Goal: Transaction & Acquisition: Purchase product/service

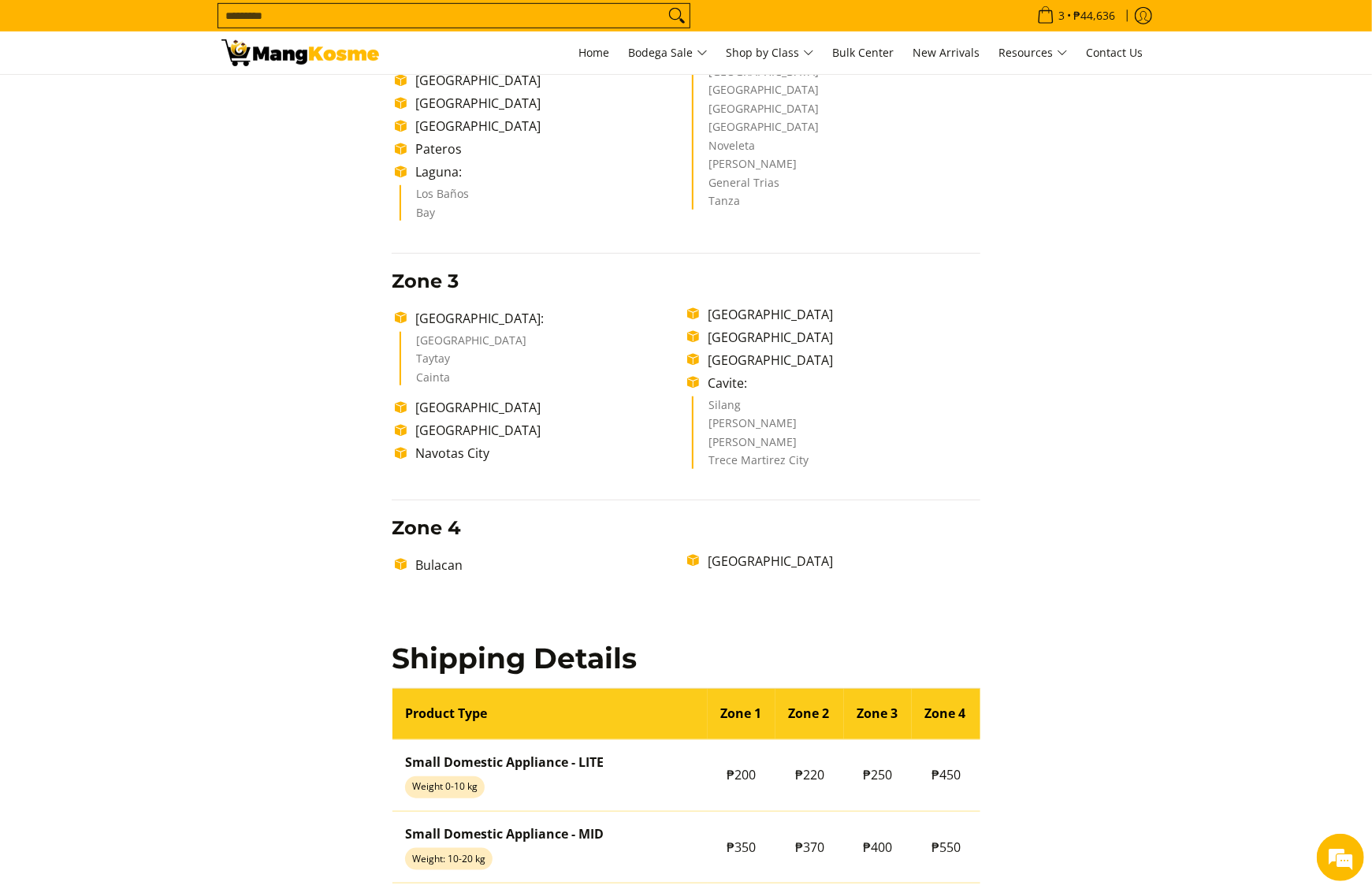
scroll to position [394, 0]
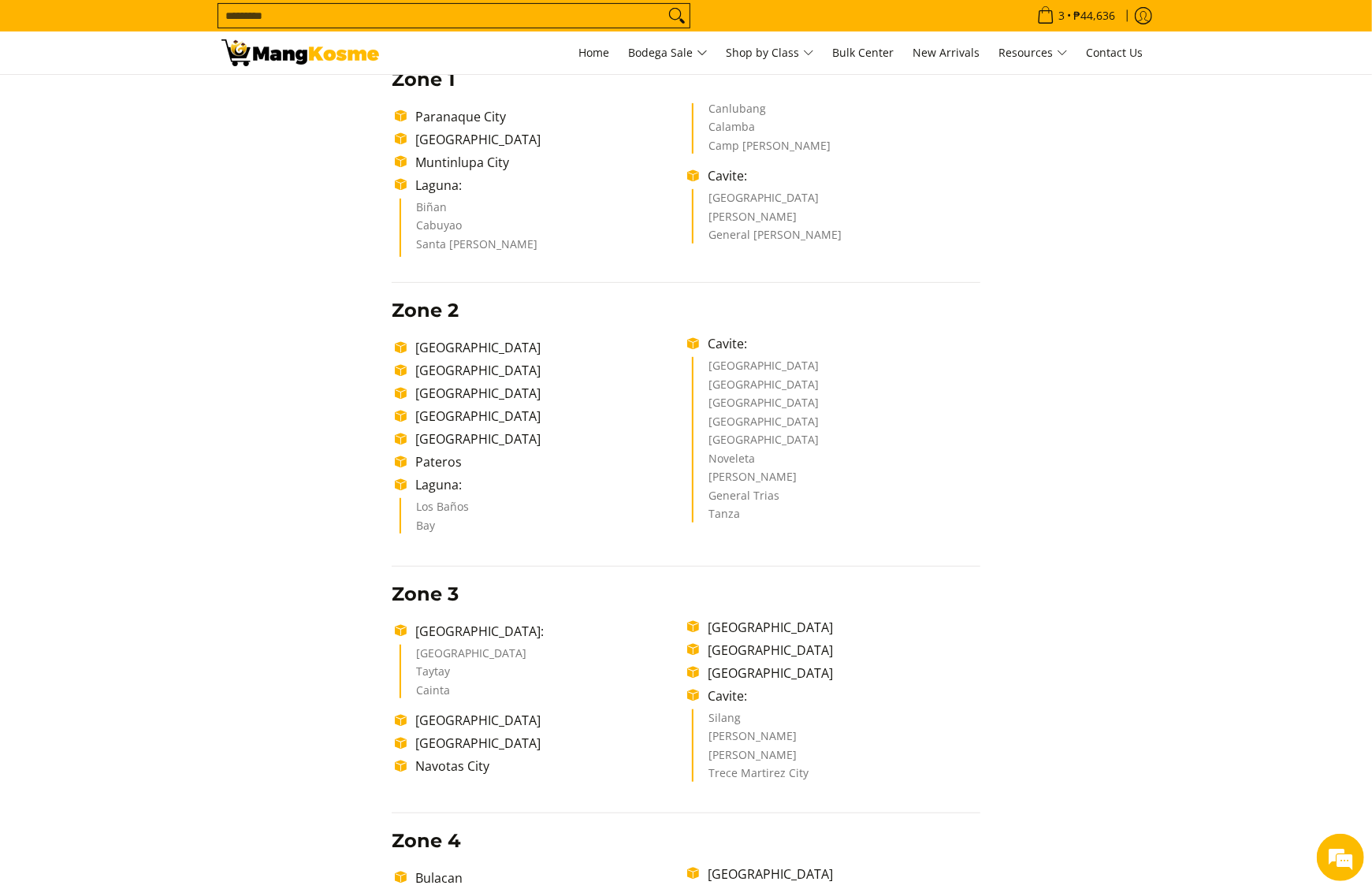
click at [1019, 585] on div "Delivery Time Frame Please allow seven (7) business days lead time upon receipt…" at bounding box center [687, 743] width 930 height 1758
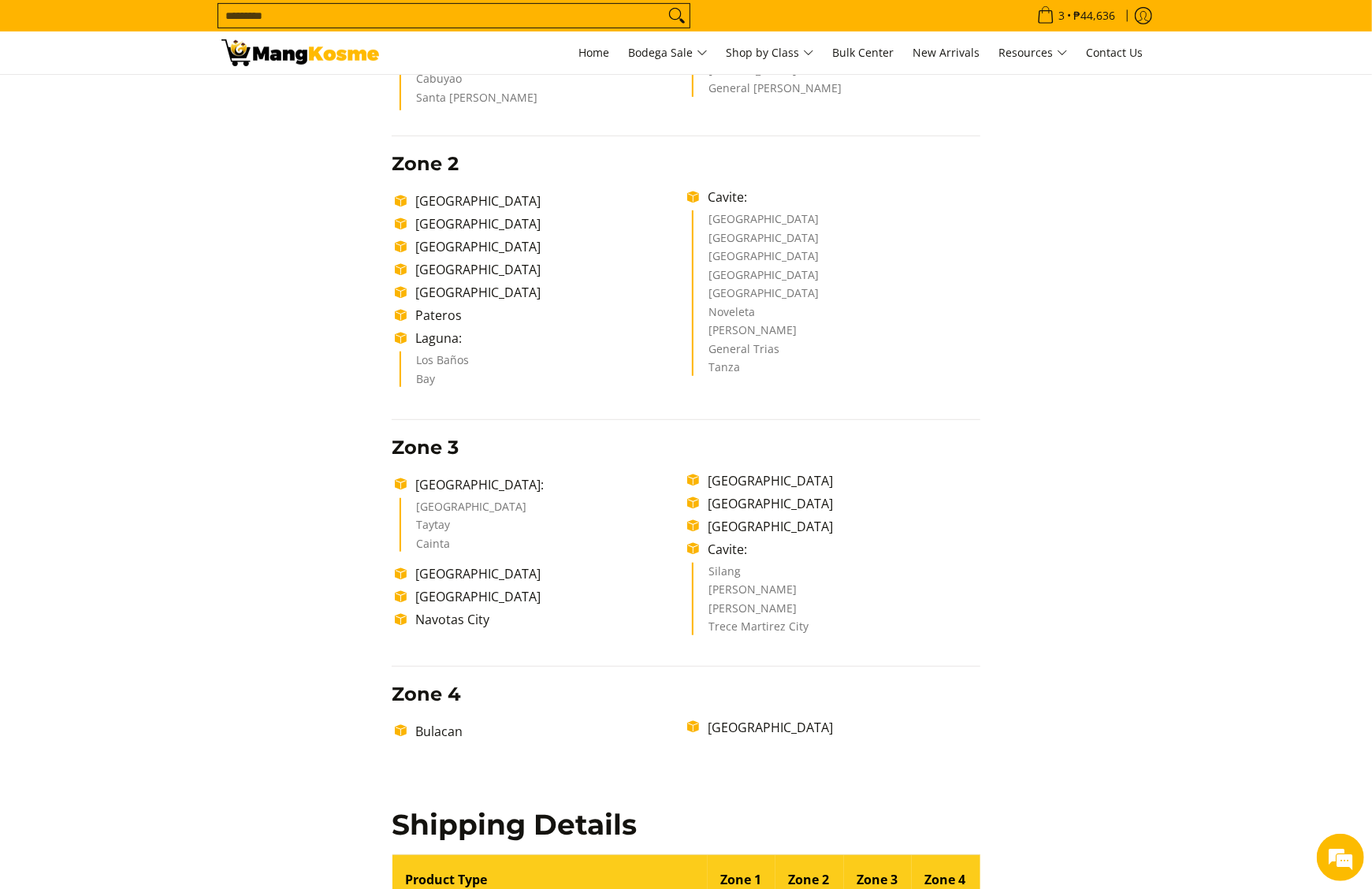
scroll to position [394, 0]
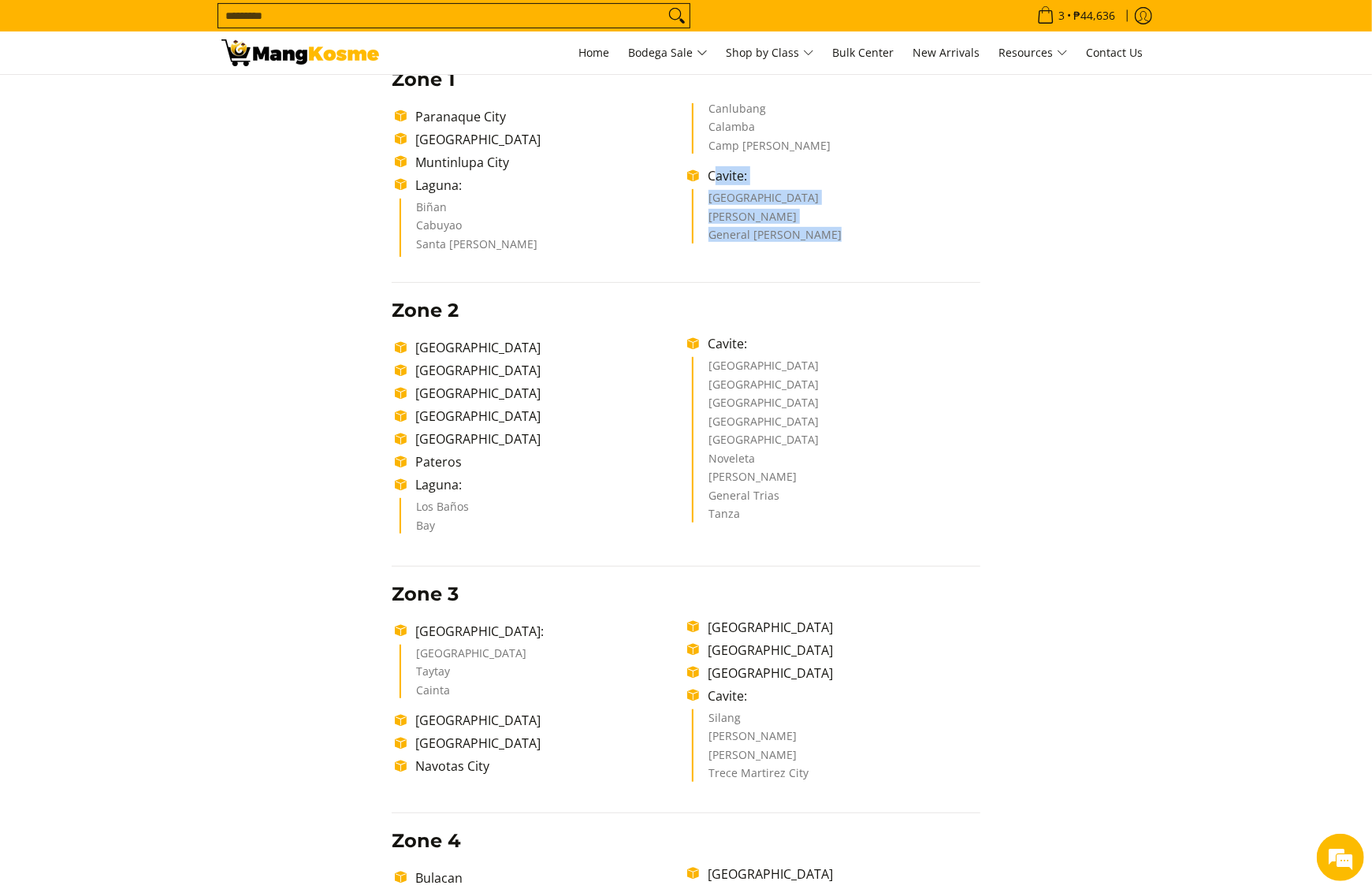
drag, startPoint x: 714, startPoint y: 177, endPoint x: 826, endPoint y: 234, distance: 125.7
click at [826, 234] on ul "Paranaque City Las Piñas City Muntinlupa City Laguna: Biñan Cabuyao Santa Rosa …" at bounding box center [685, 180] width 588 height 154
drag, startPoint x: 826, startPoint y: 234, endPoint x: 709, endPoint y: 178, distance: 129.7
click at [709, 178] on li "Cavite:" at bounding box center [840, 175] width 280 height 19
copy ul "Cavite: Dasmariñas City Carmona General Mariano Alvarez"
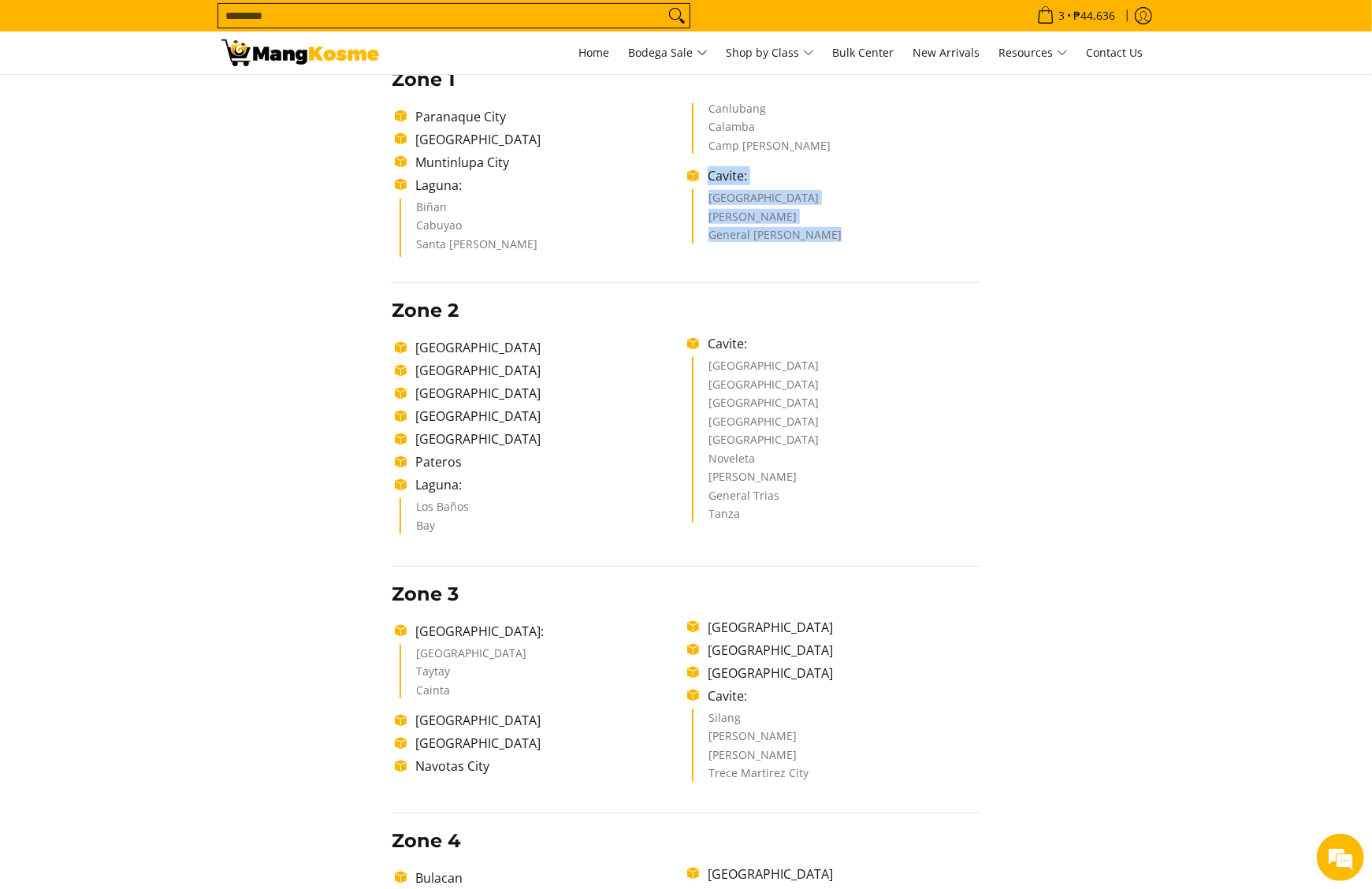
drag, startPoint x: 709, startPoint y: 175, endPoint x: 842, endPoint y: 238, distance: 147.2
click at [842, 238] on ul "Paranaque City Las Piñas City Muntinlupa City Laguna: Biñan Cabuyao Santa Rosa …" at bounding box center [685, 180] width 588 height 154
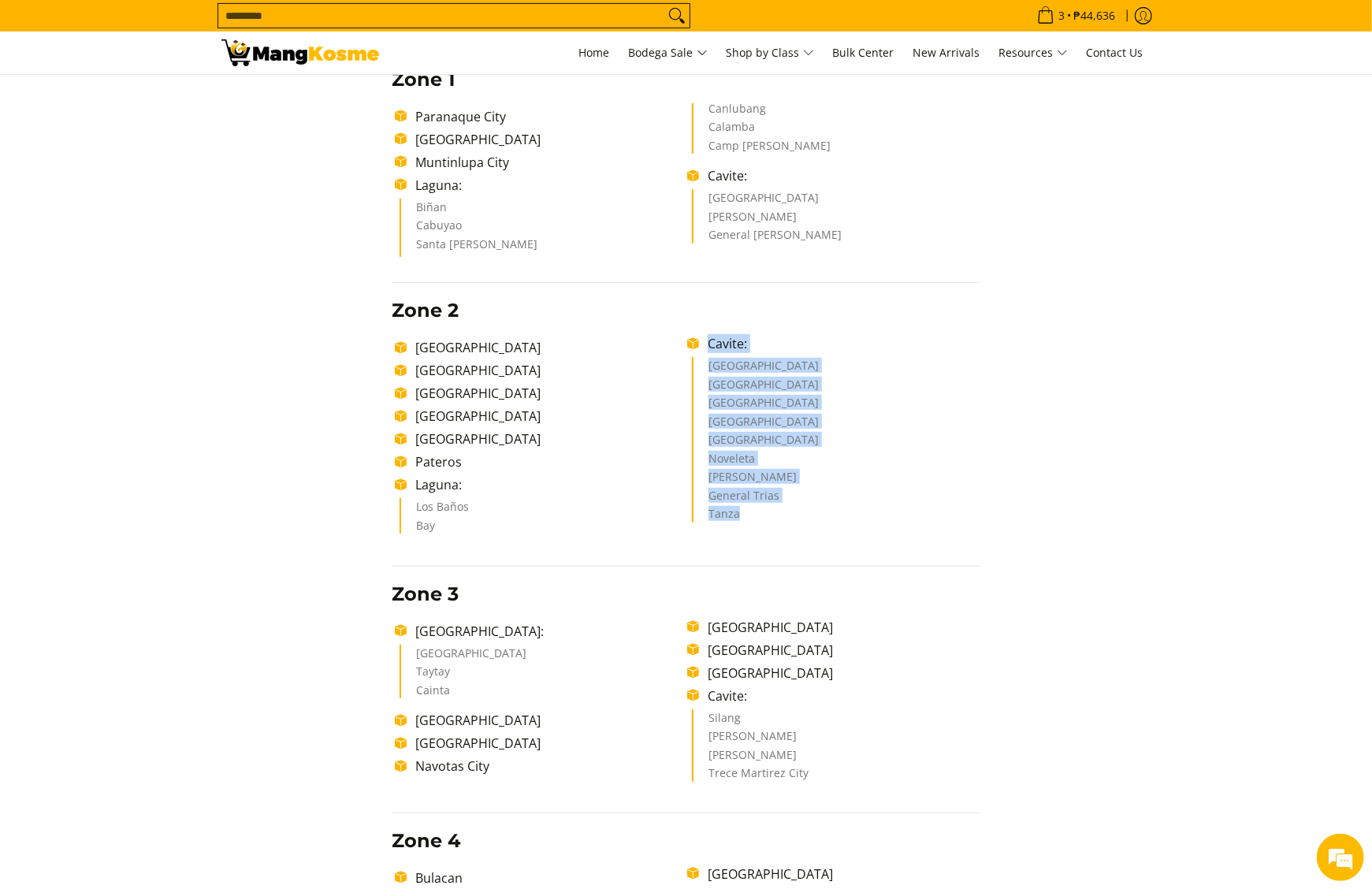
drag, startPoint x: 707, startPoint y: 342, endPoint x: 792, endPoint y: 553, distance: 227.5
click at [792, 553] on div "Delivery Time Frame Please allow seven (7) business days lead time upon receipt…" at bounding box center [685, 751] width 604 height 1743
copy ul "Cavite: Cavite City Sangley Point Naval Base Bacoor City Imus City Kawit City N…"
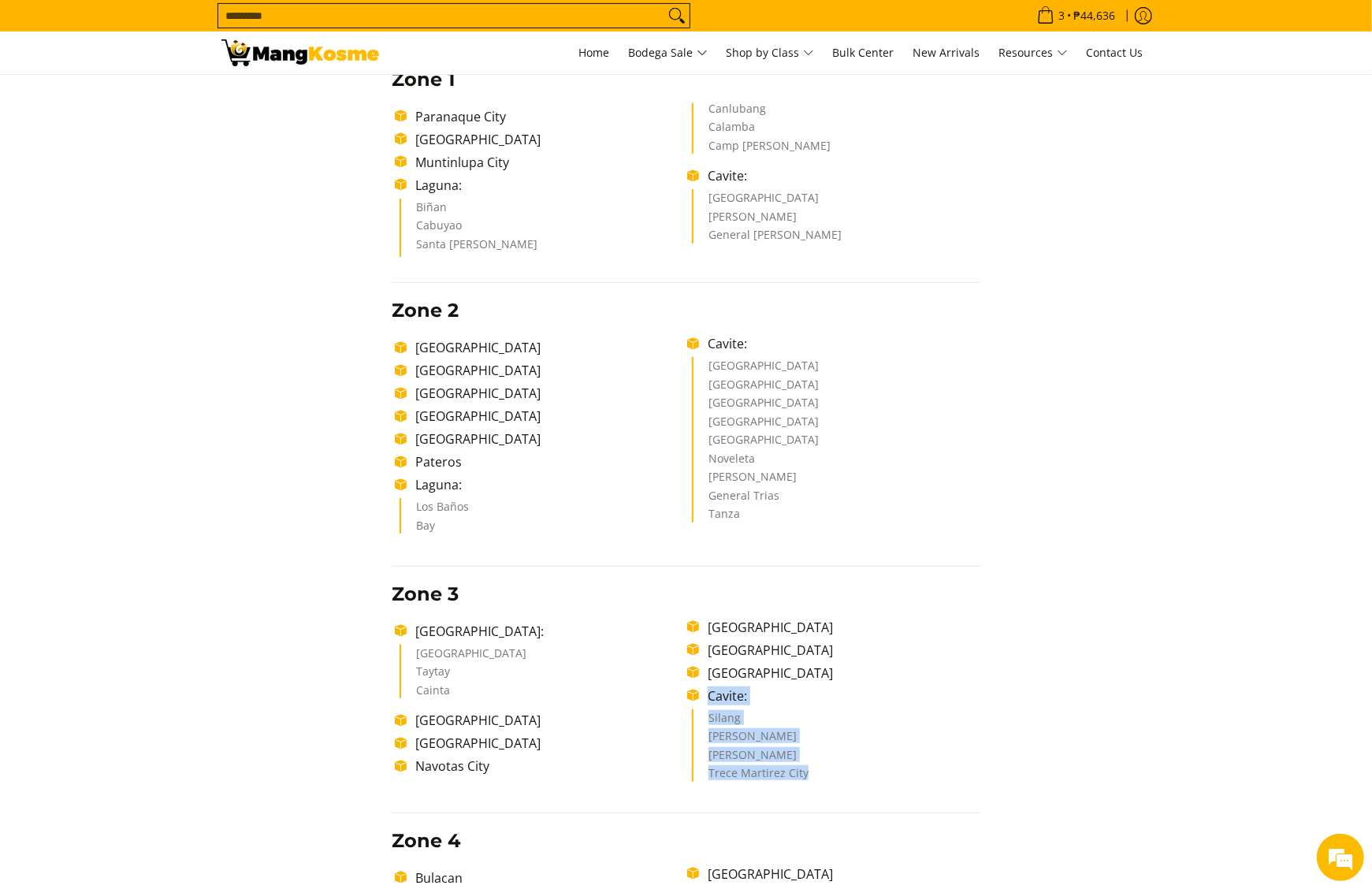
drag, startPoint x: 709, startPoint y: 697, endPoint x: 812, endPoint y: 785, distance: 135.5
click at [812, 785] on ul "Rizal: Antipolo City Taytay Cainta Quezon City Marikina City Navotas City Valen…" at bounding box center [685, 702] width 588 height 169
copy ul "Cavite: Silang Amadeo Alfonso Trece Martirez City"
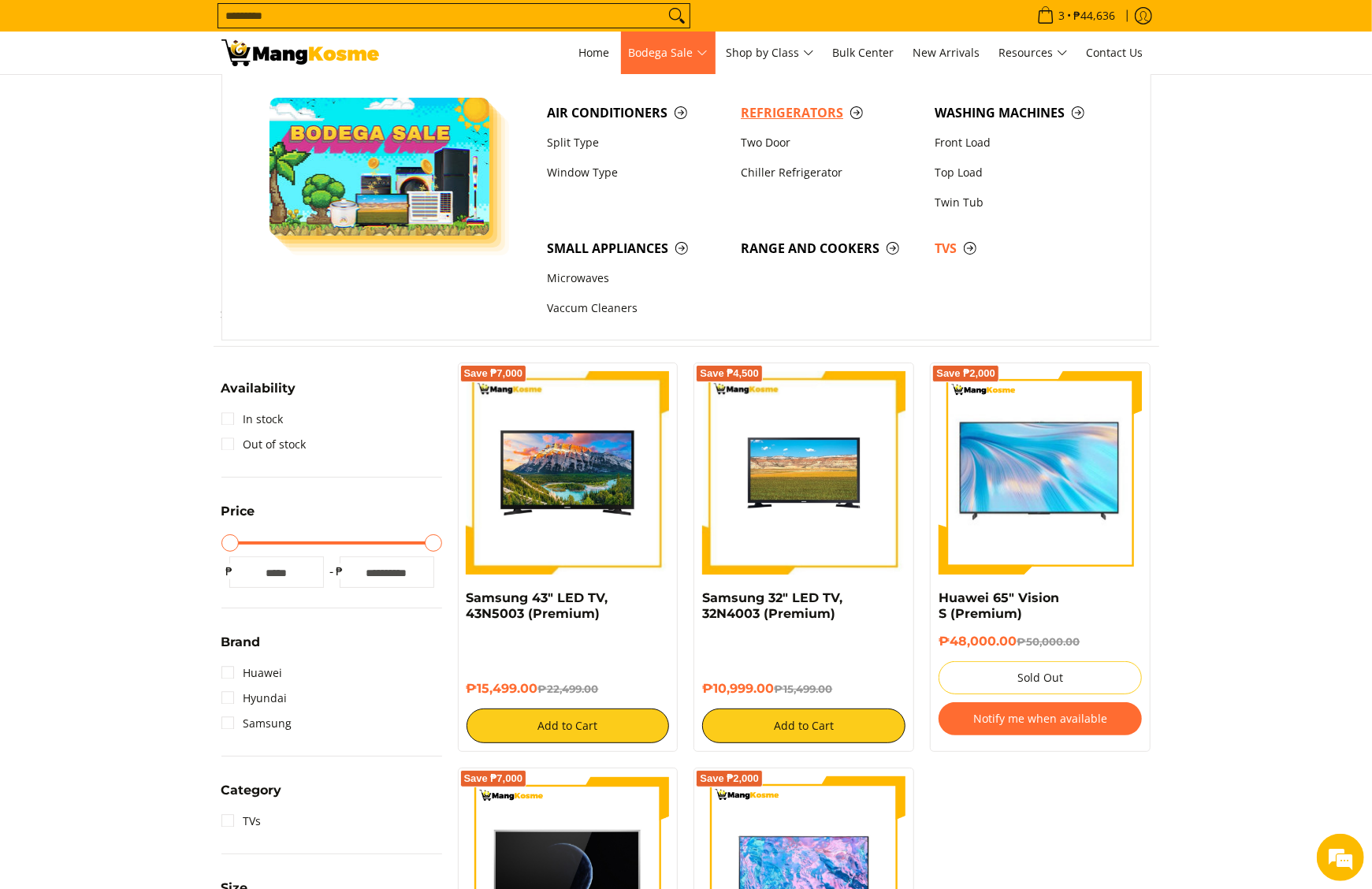
click at [779, 116] on span "Refrigerators" at bounding box center [830, 113] width 178 height 20
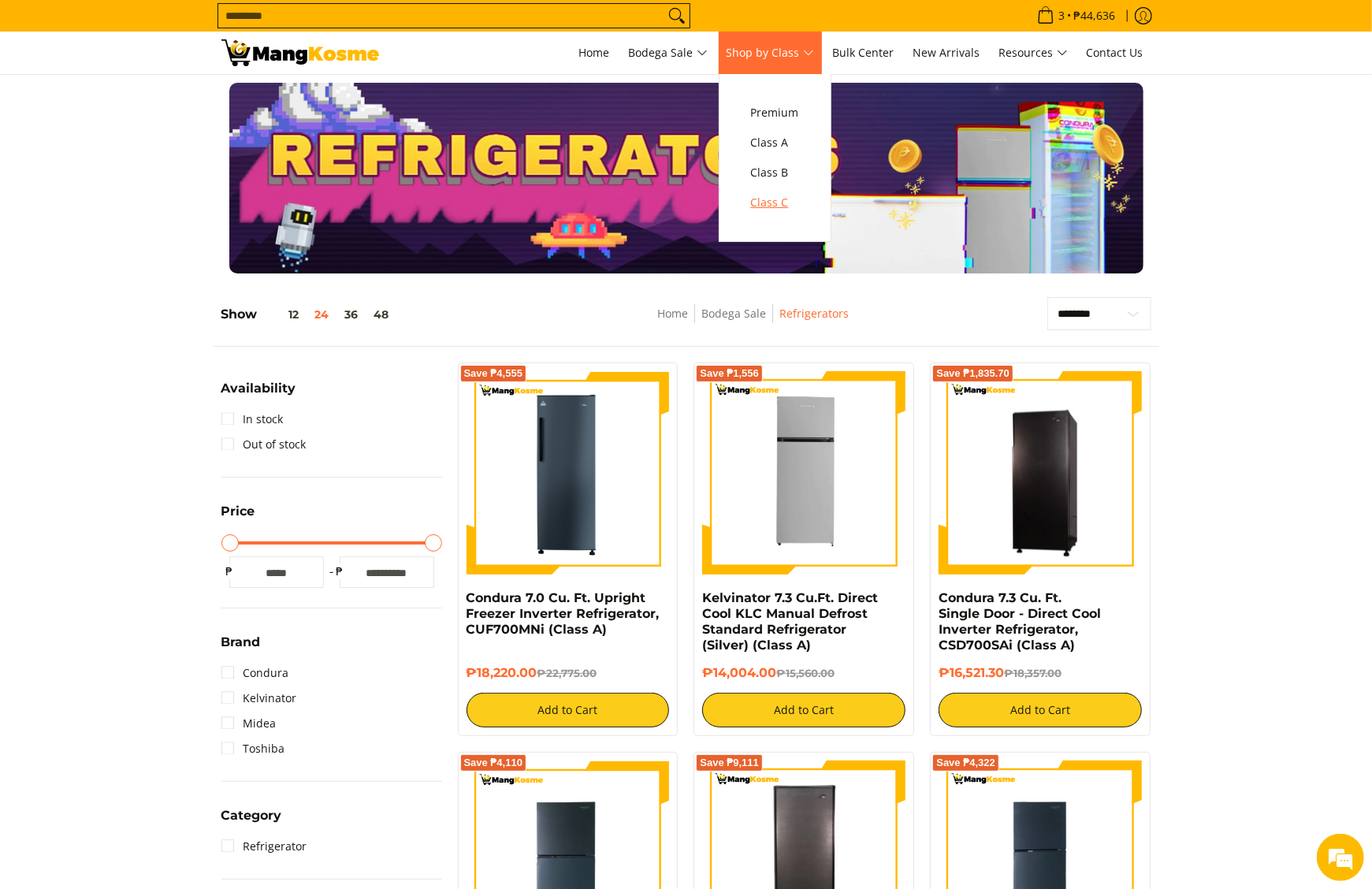
click at [770, 206] on span "Class C" at bounding box center [775, 203] width 48 height 20
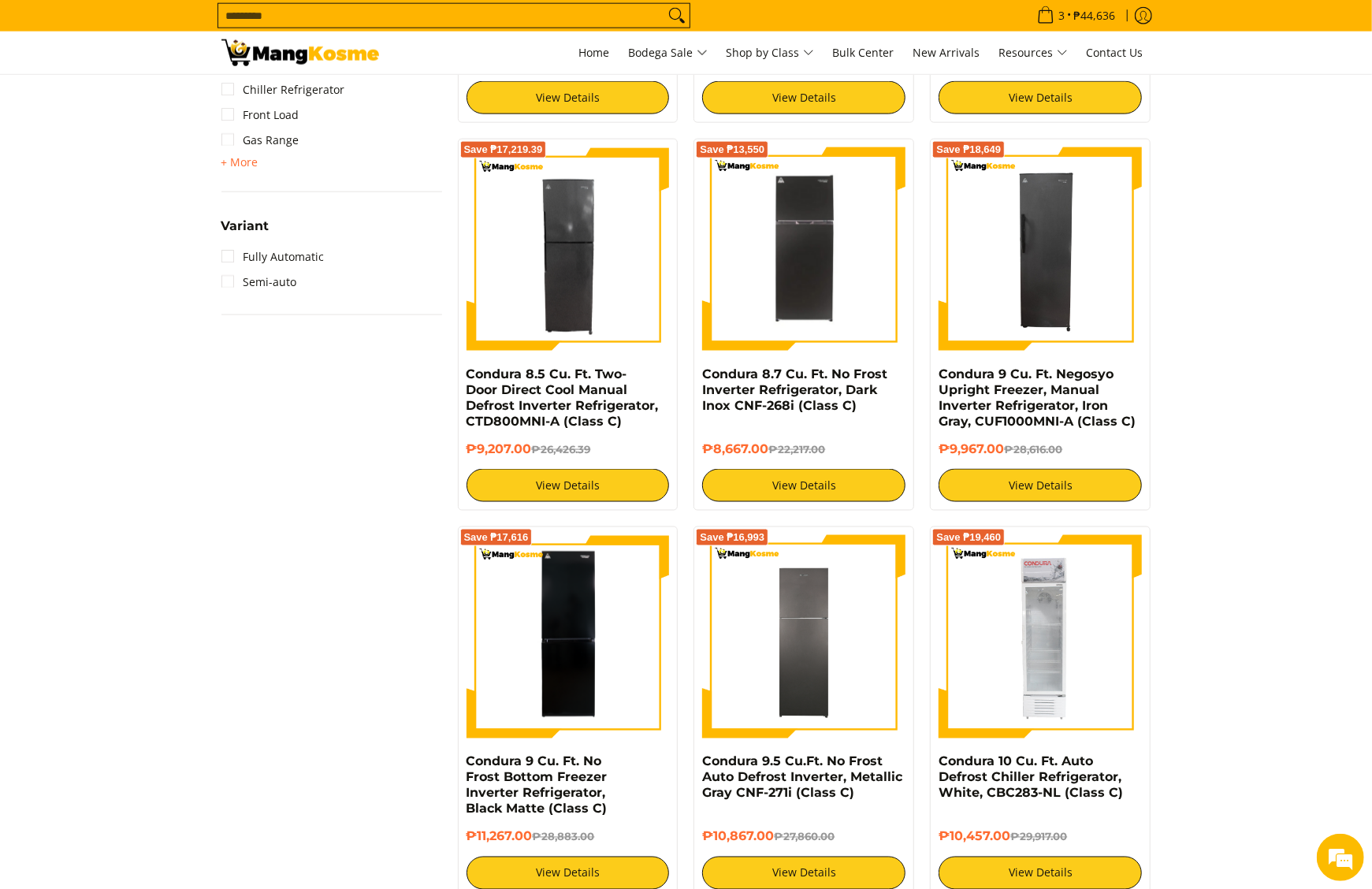
scroll to position [946, 0]
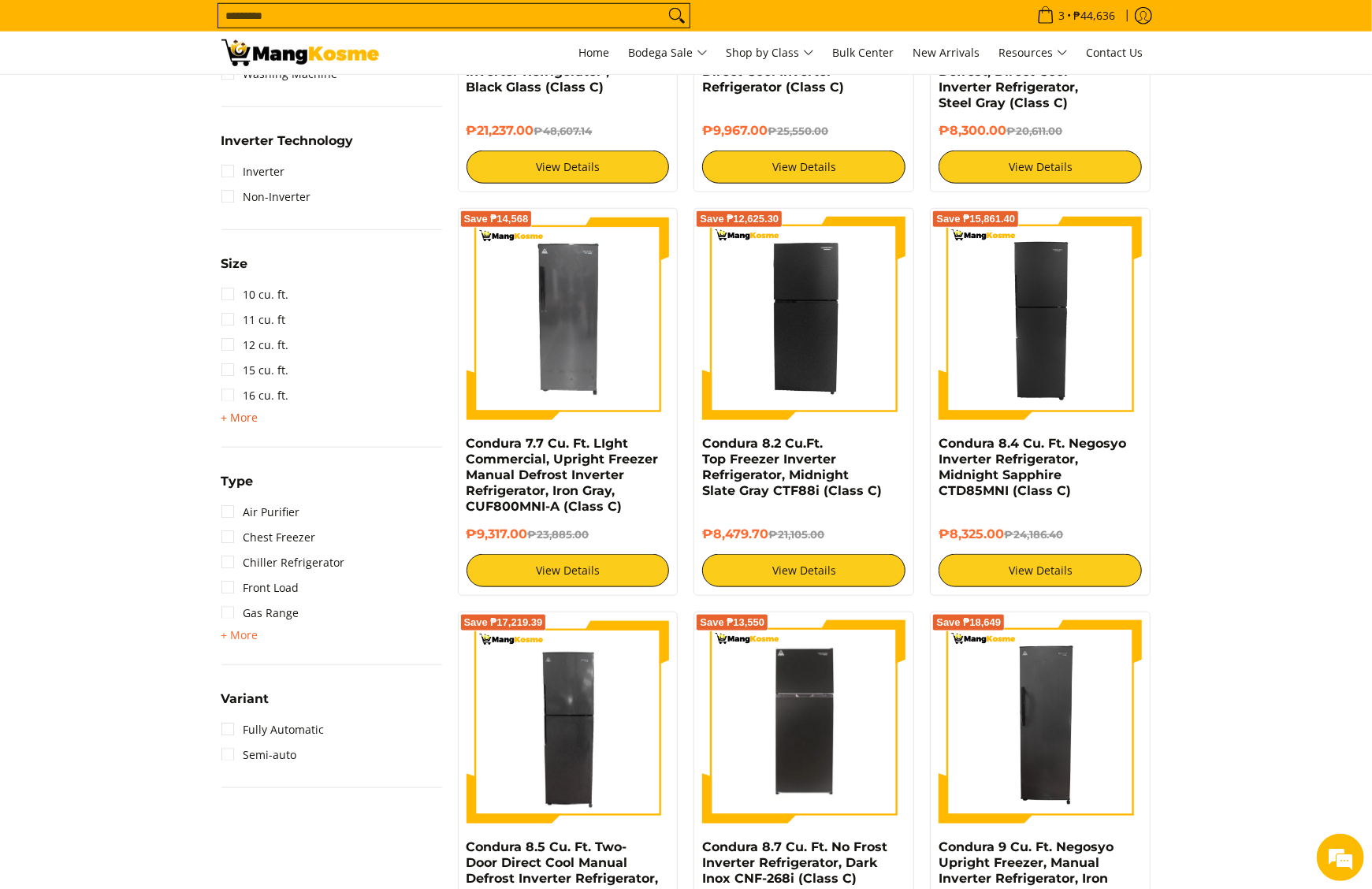
click at [249, 419] on span "+ More" at bounding box center [240, 418] width 37 height 12
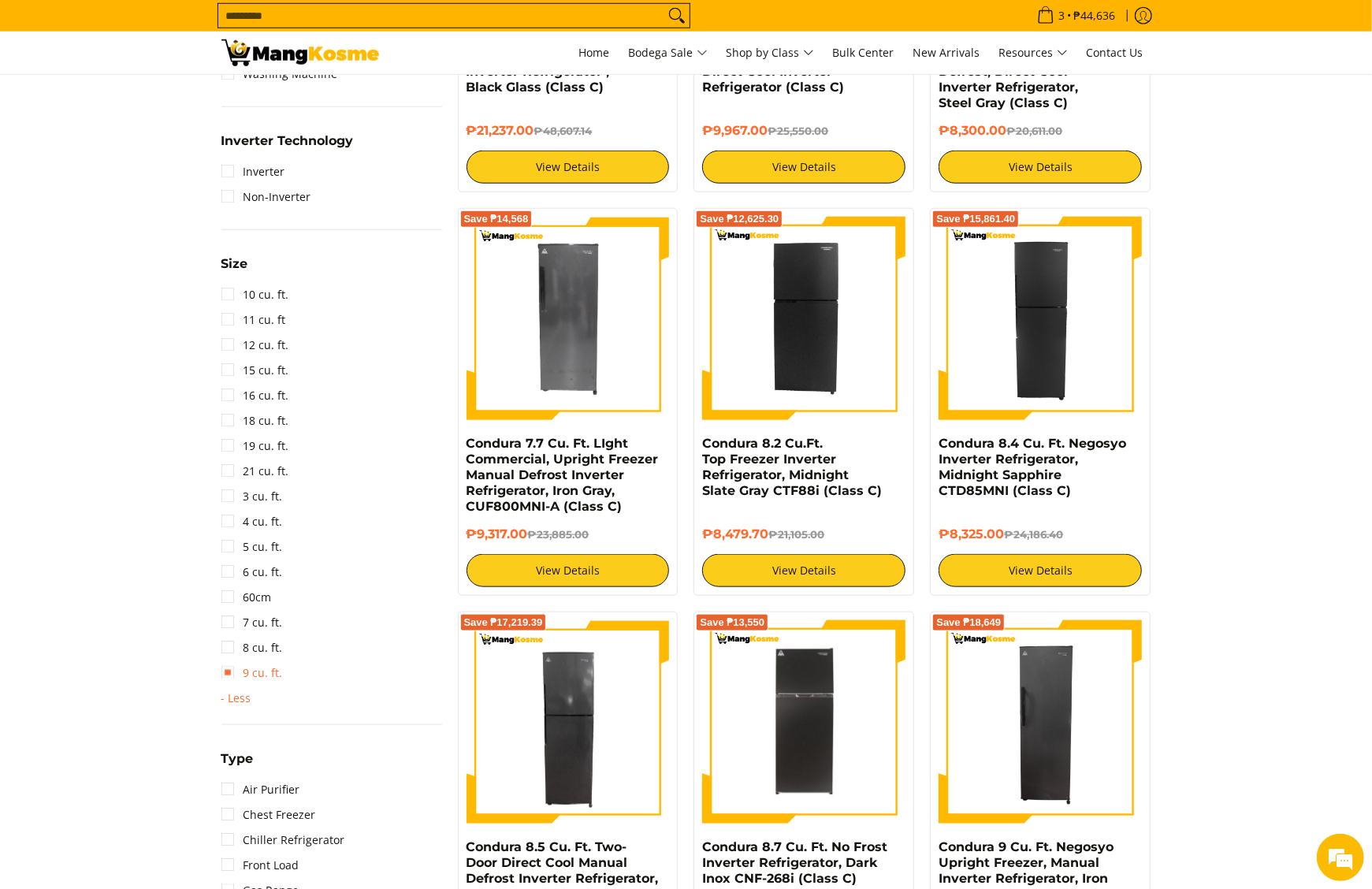
click at [280, 668] on link "9 cu. ft." at bounding box center [252, 673] width 61 height 25
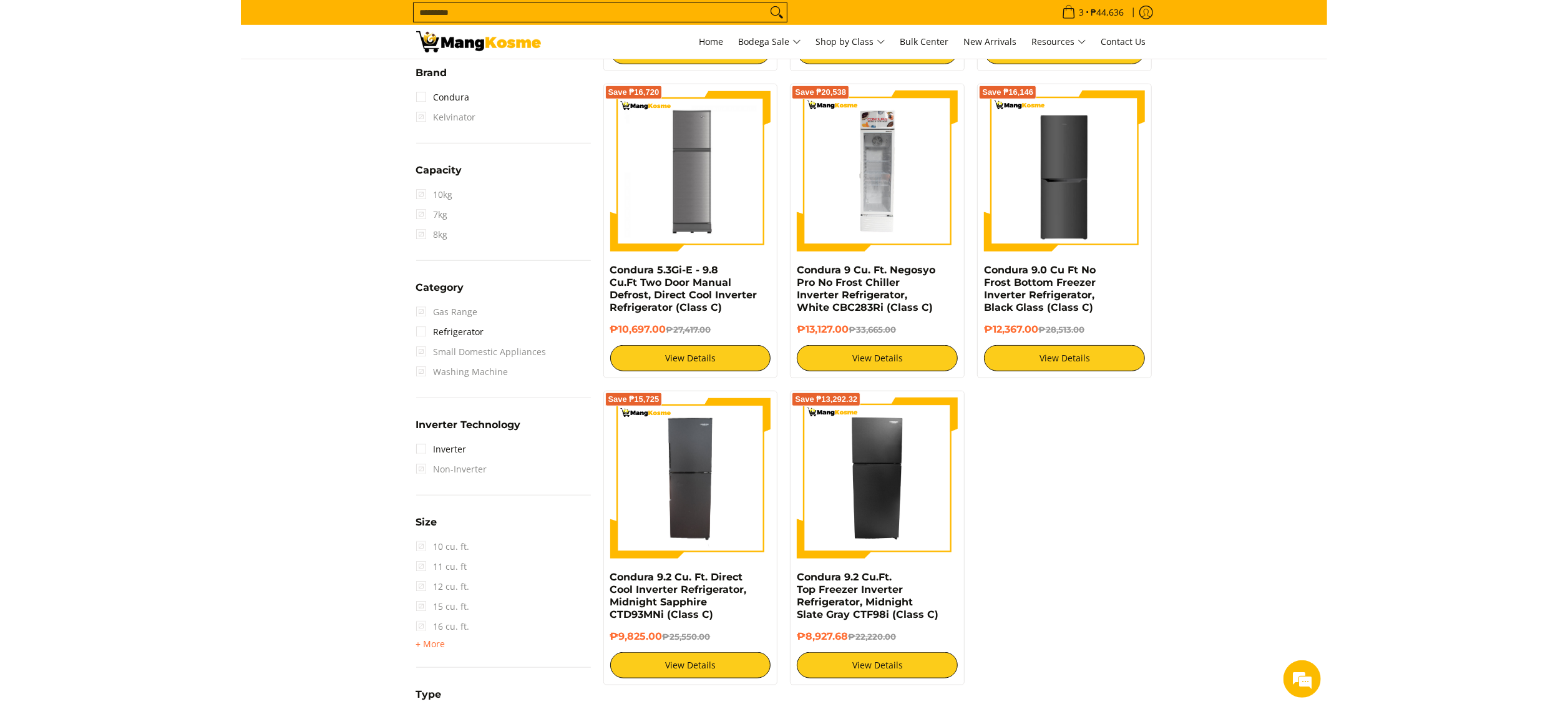
scroll to position [549, 0]
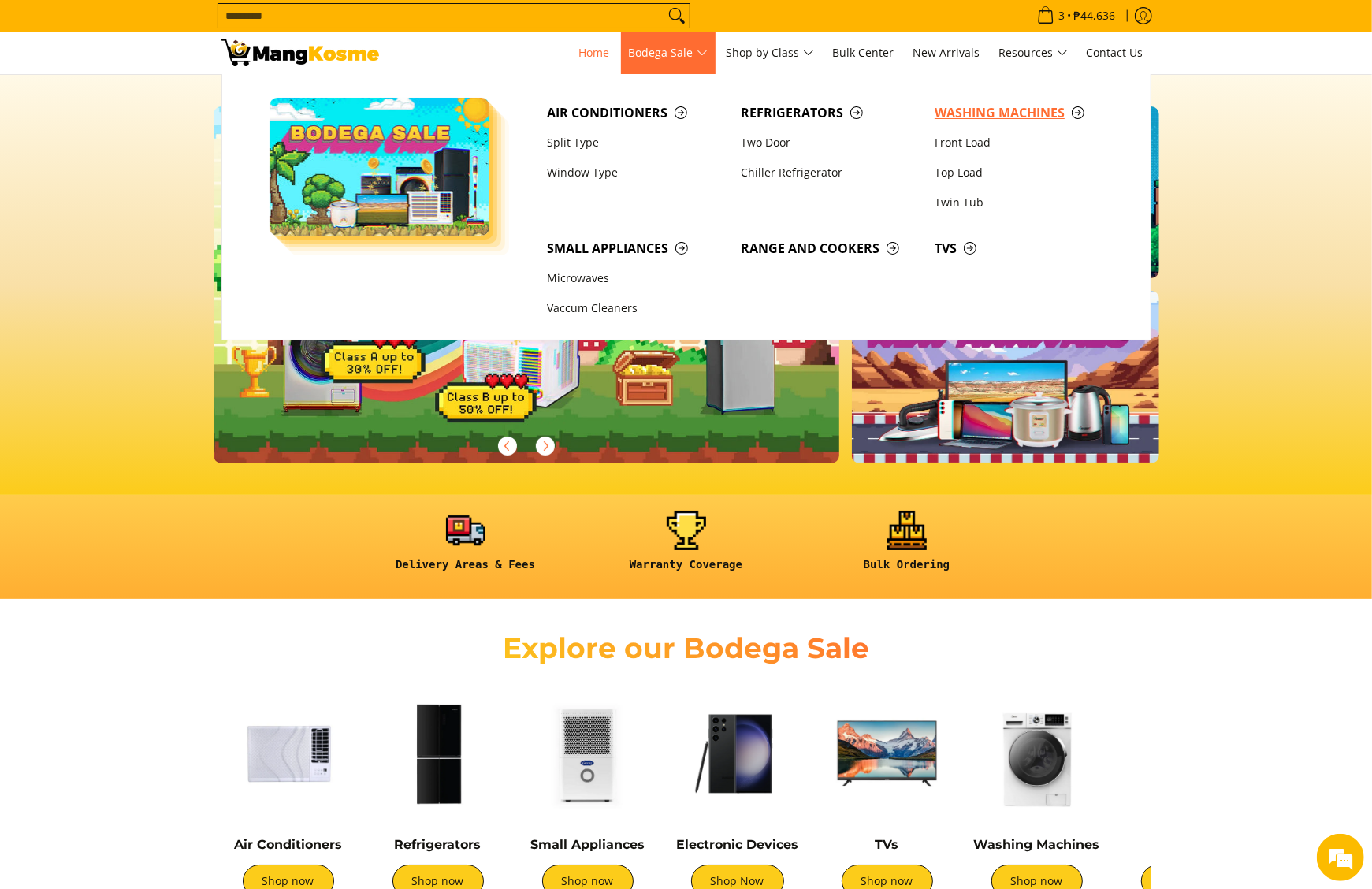
click at [971, 120] on span "Washing Machines" at bounding box center [1023, 113] width 178 height 20
